Goal: Communication & Community: Answer question/provide support

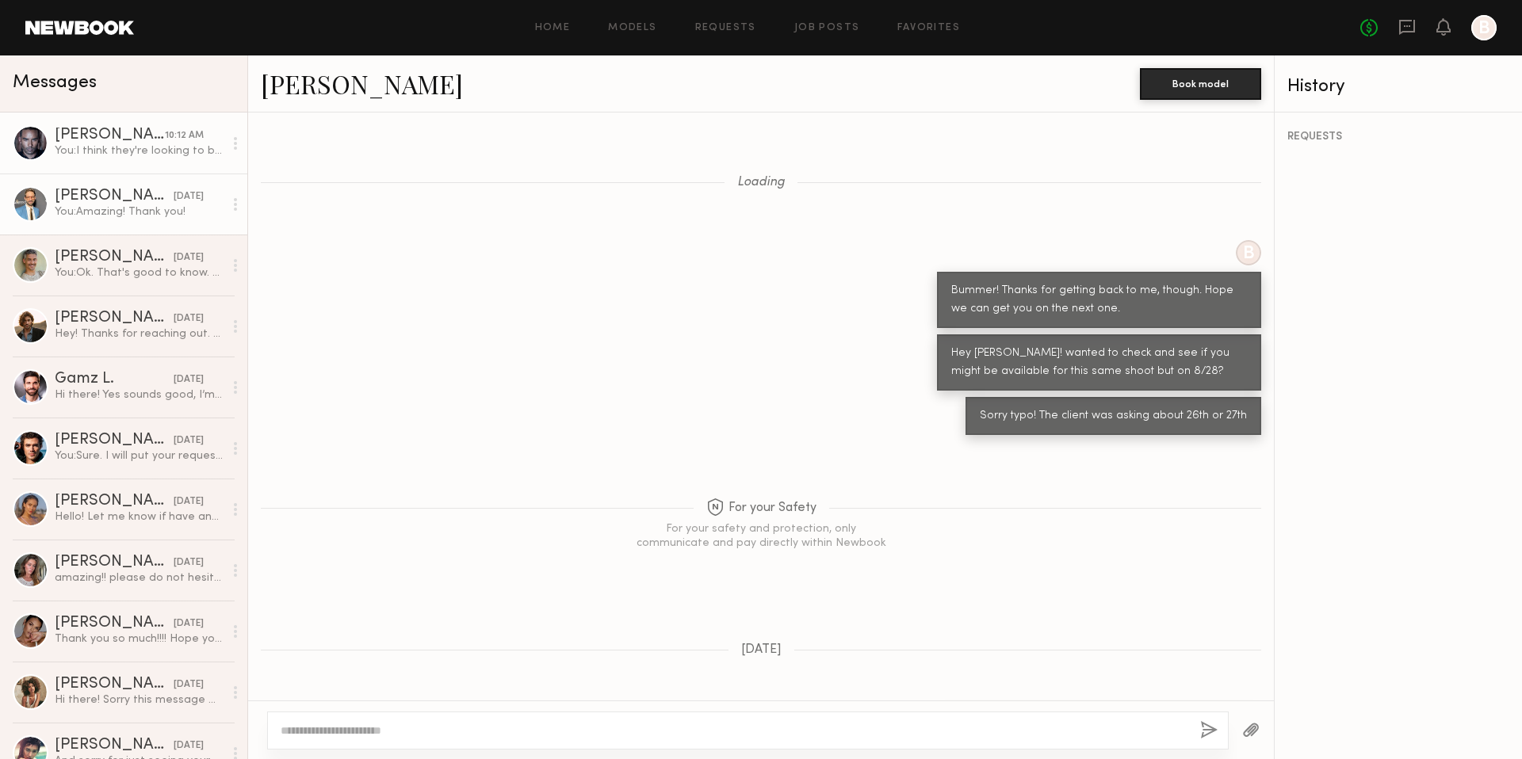
scroll to position [1167, 0]
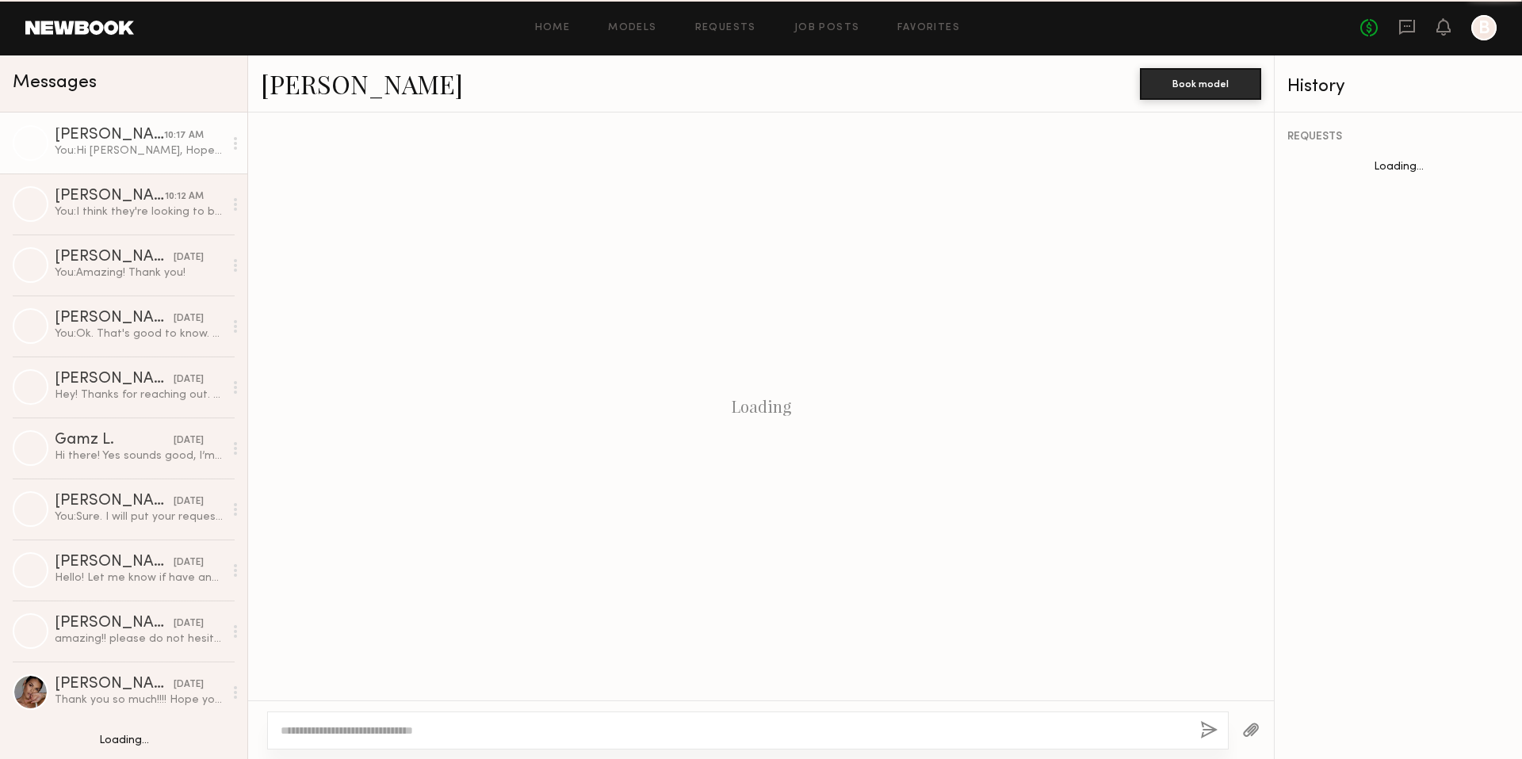
scroll to position [1188, 0]
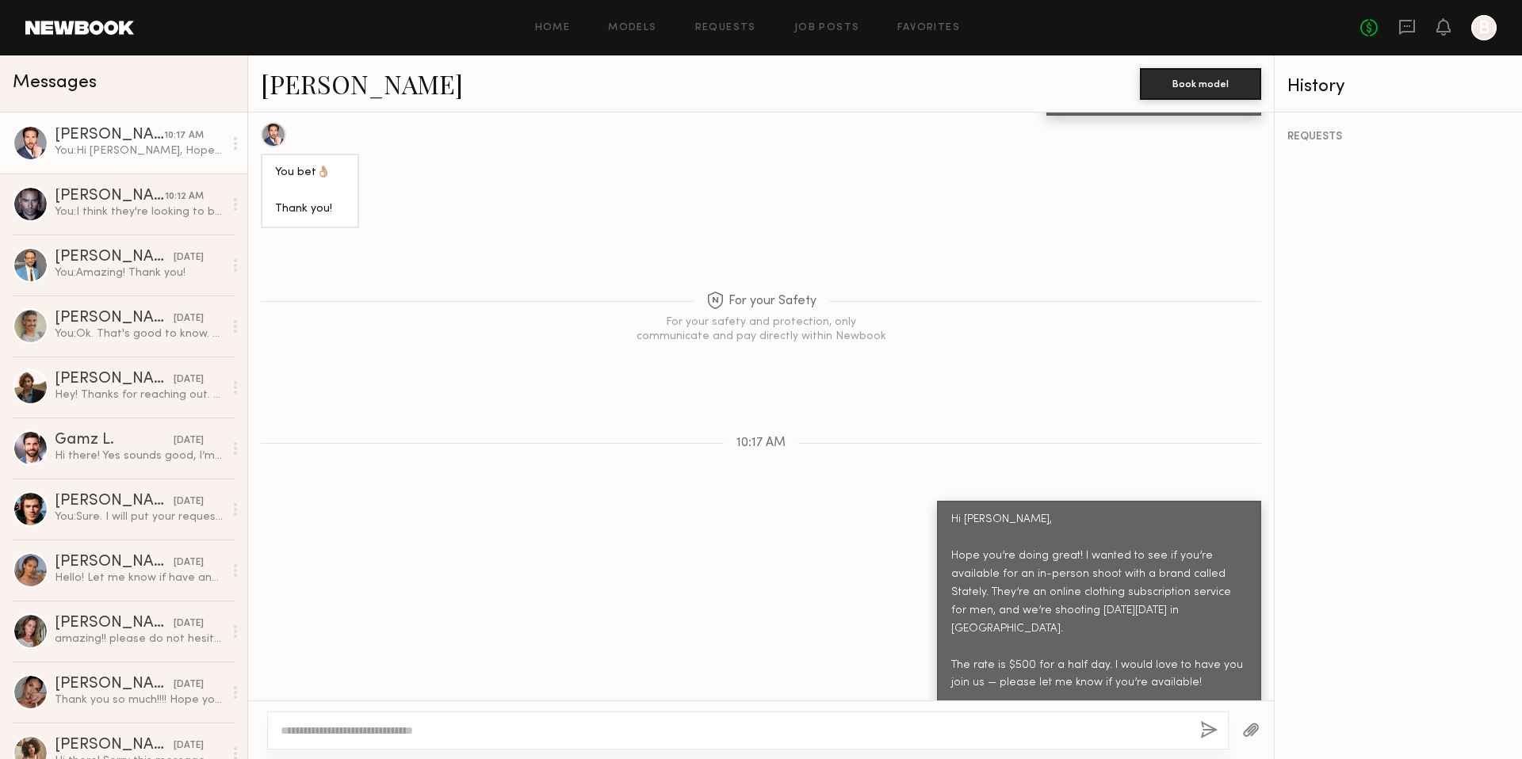
click at [990, 661] on div "Hi [PERSON_NAME], Hope you’re doing great! I wanted to see if you’re available …" at bounding box center [1099, 629] width 296 height 236
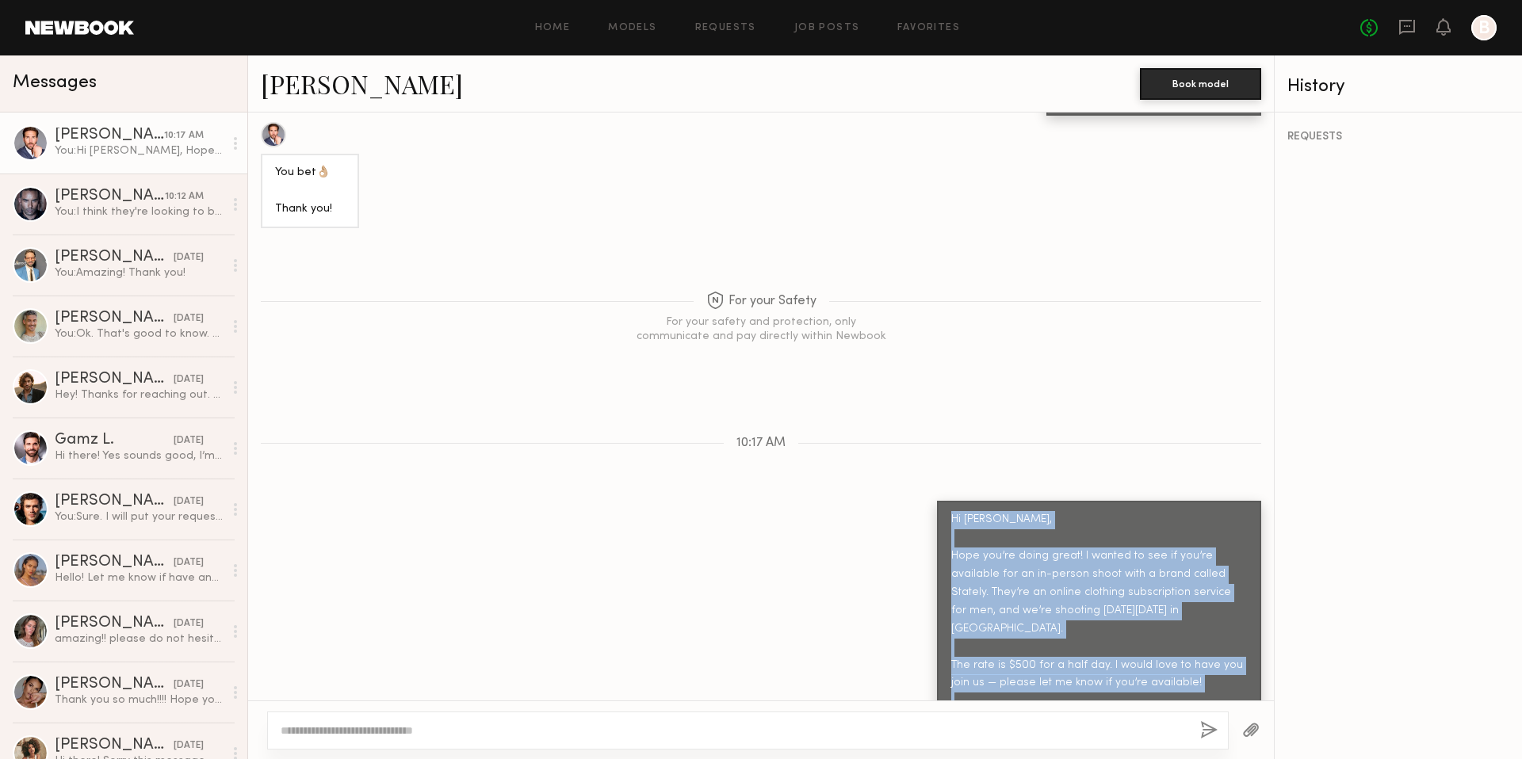
drag, startPoint x: 977, startPoint y: 666, endPoint x: 945, endPoint y: 417, distance: 250.9
click at [945, 417] on div "Keep direct messages professional and related only to paid job opportunities. M…" at bounding box center [761, 407] width 1026 height 588
copy div "Hi [PERSON_NAME], Hope you’re doing great! I wanted to see if you’re available …"
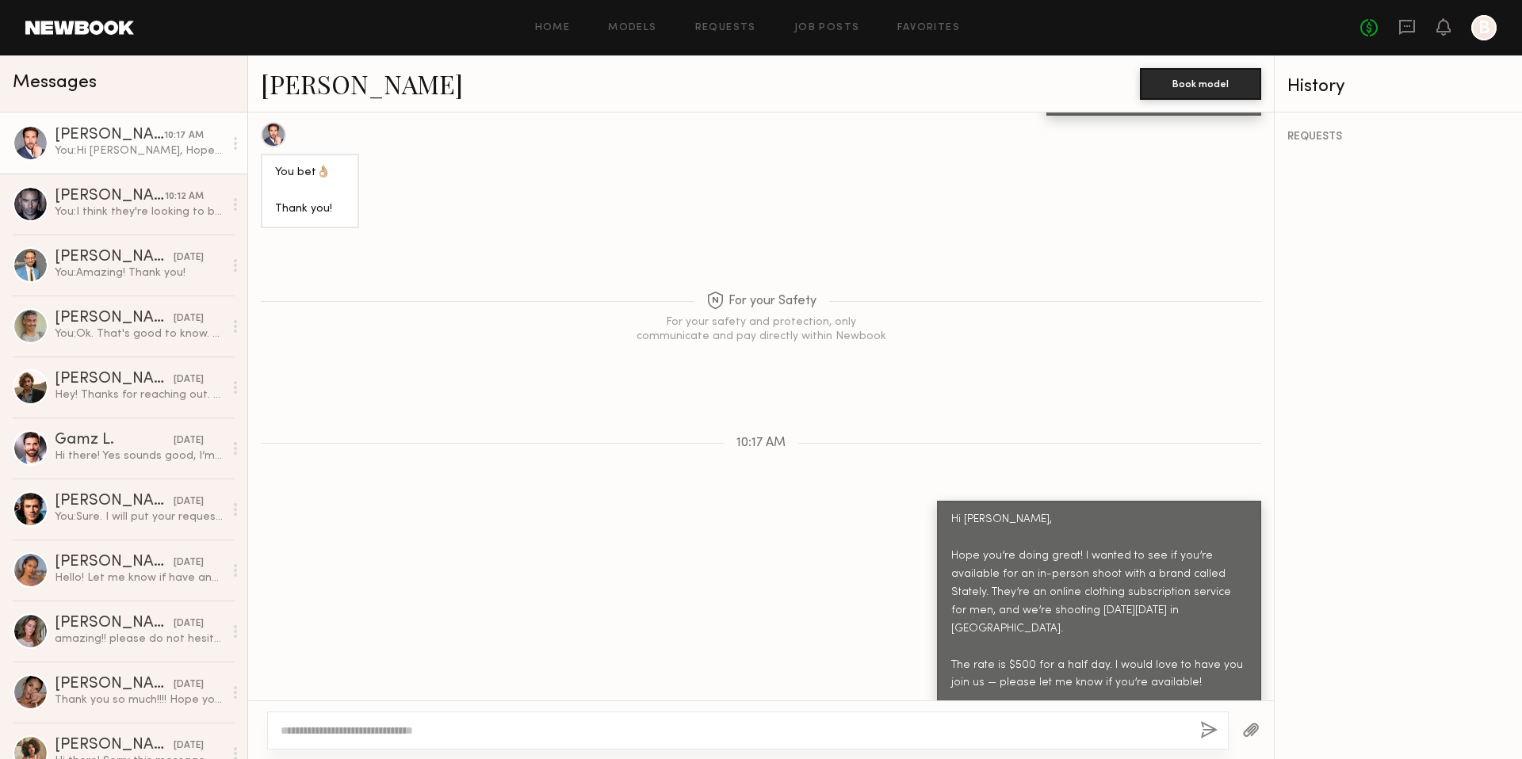
click at [1022, 749] on div at bounding box center [748, 731] width 962 height 38
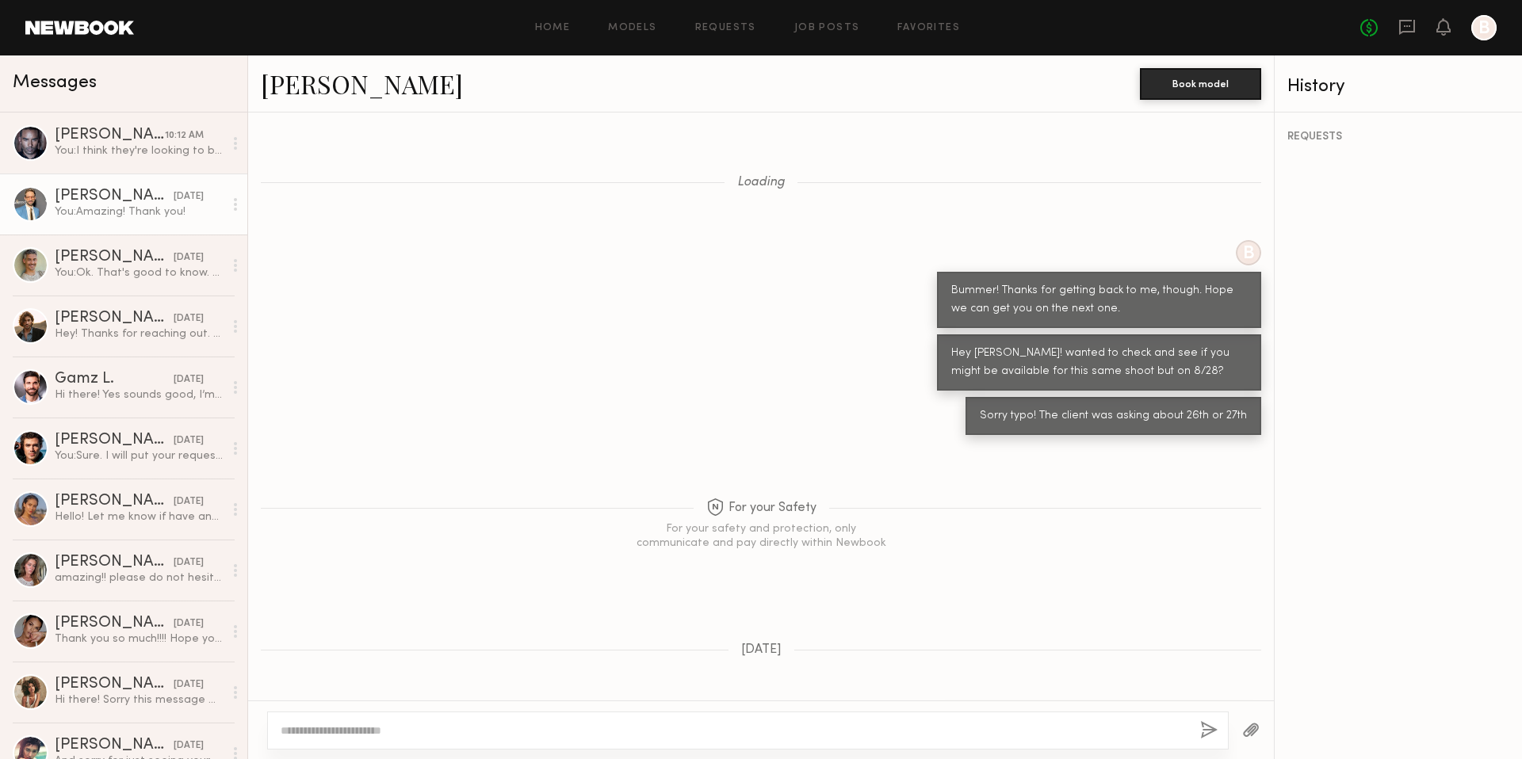
scroll to position [1167, 0]
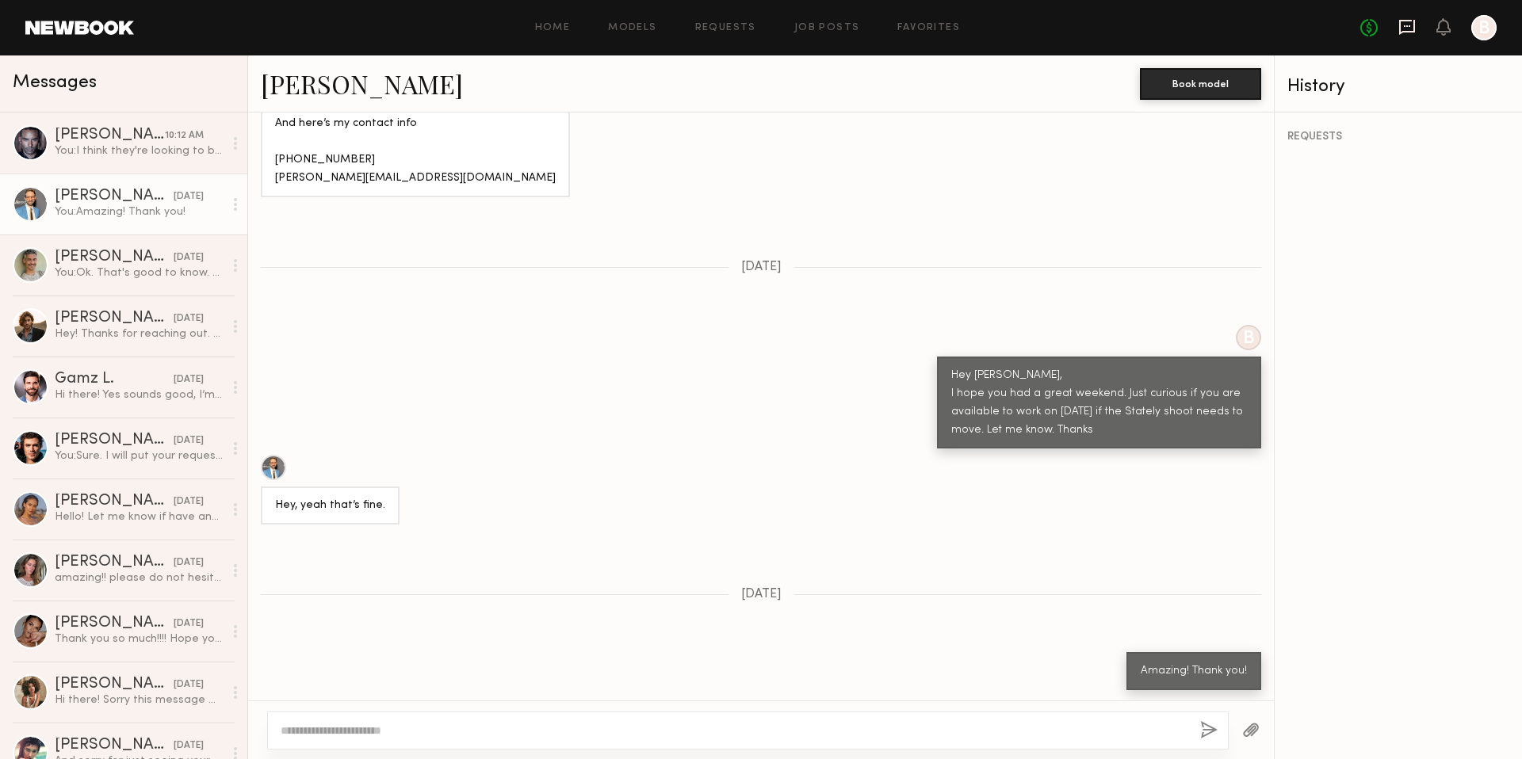
click at [1404, 30] on icon at bounding box center [1406, 26] width 17 height 17
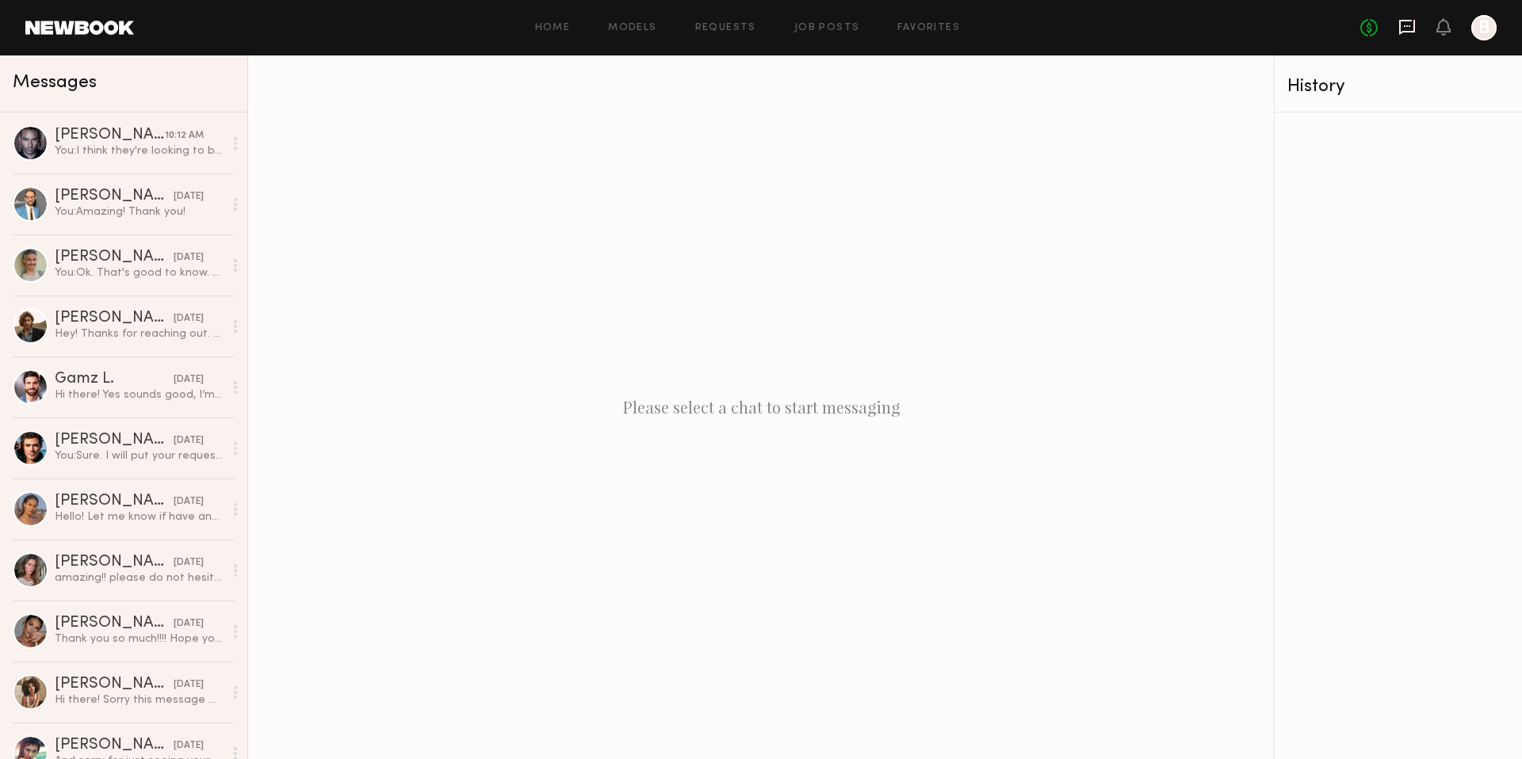
click at [1406, 33] on icon at bounding box center [1406, 26] width 17 height 17
